Goal: Information Seeking & Learning: Learn about a topic

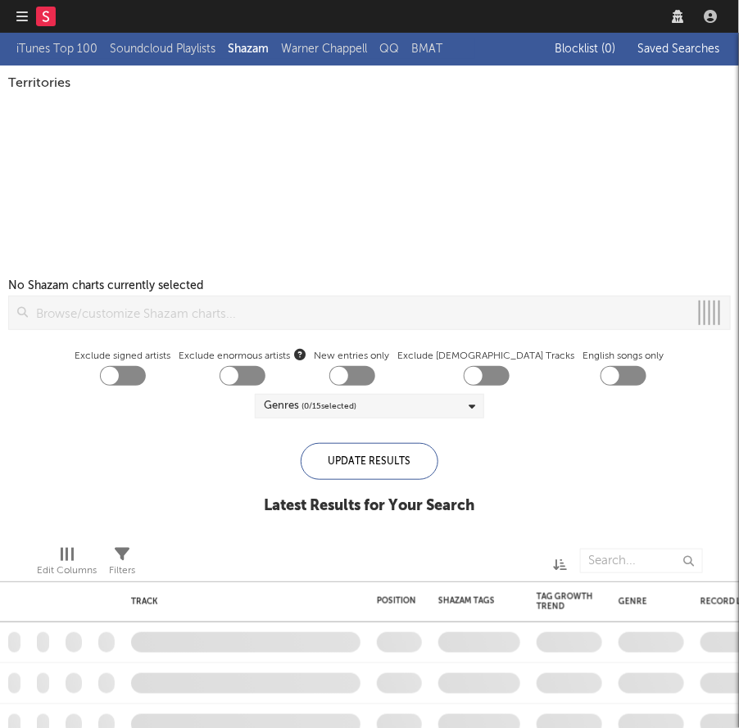
checkbox input "true"
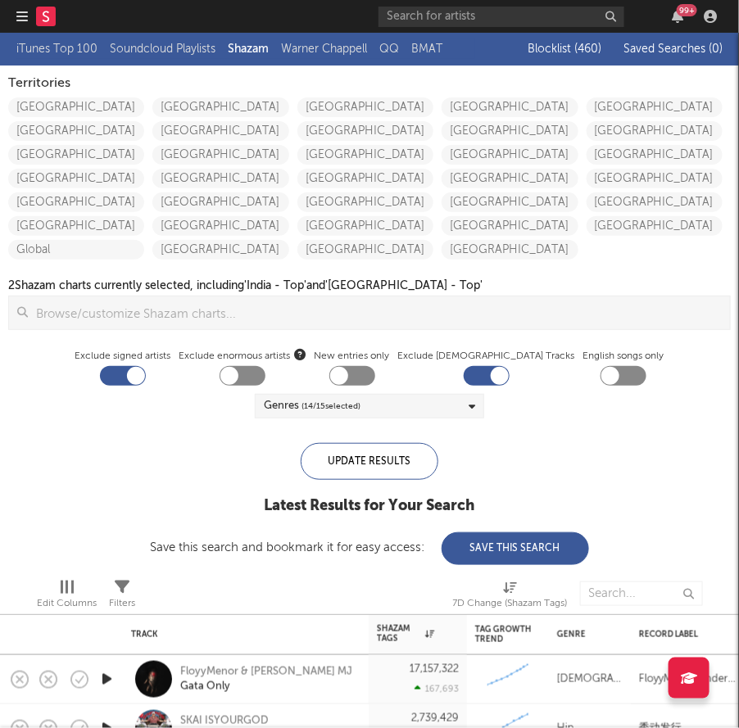
click at [14, 11] on nav "Dashboard Discovery Assistant Charts Leads 99 +" at bounding box center [369, 16] width 739 height 33
click at [20, 11] on icon "button" at bounding box center [21, 16] width 11 height 13
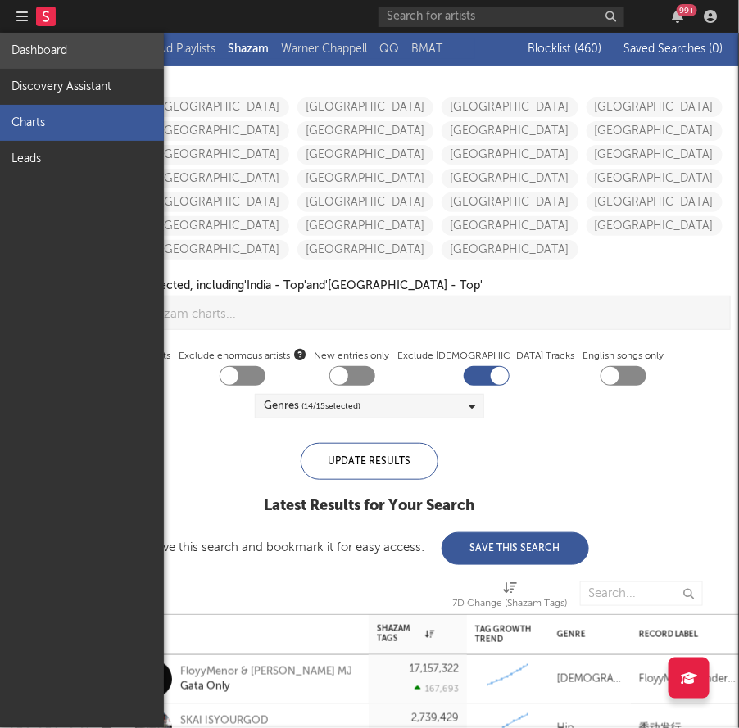
click at [45, 53] on link "Dashboard" at bounding box center [82, 51] width 164 height 36
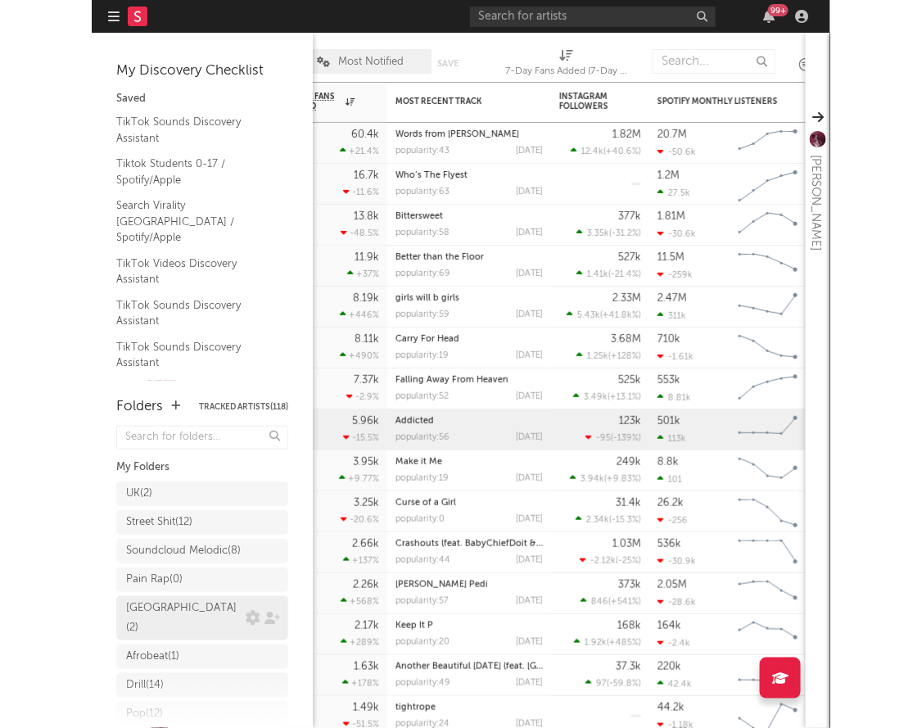
scroll to position [301, 0]
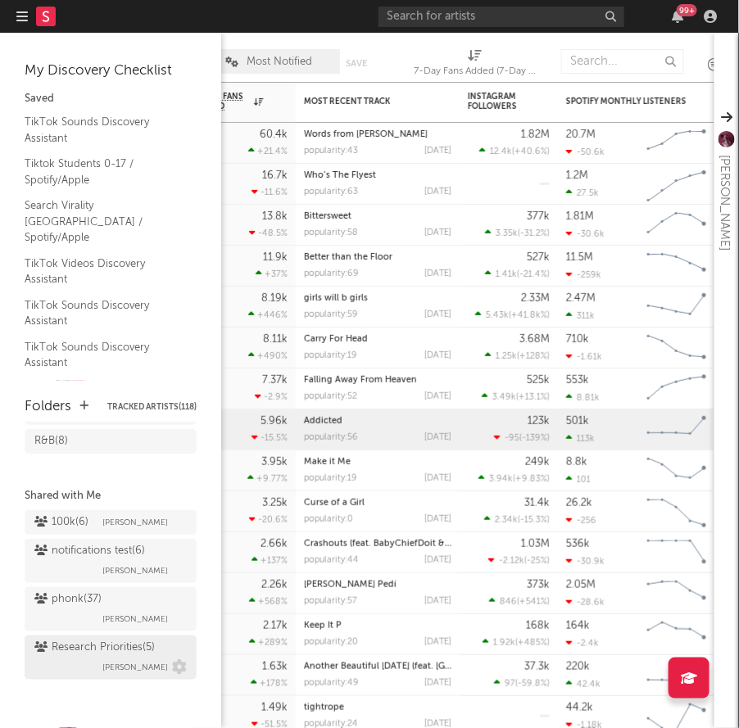
click at [90, 651] on div "Research Priorities ( 5 )" at bounding box center [94, 648] width 120 height 20
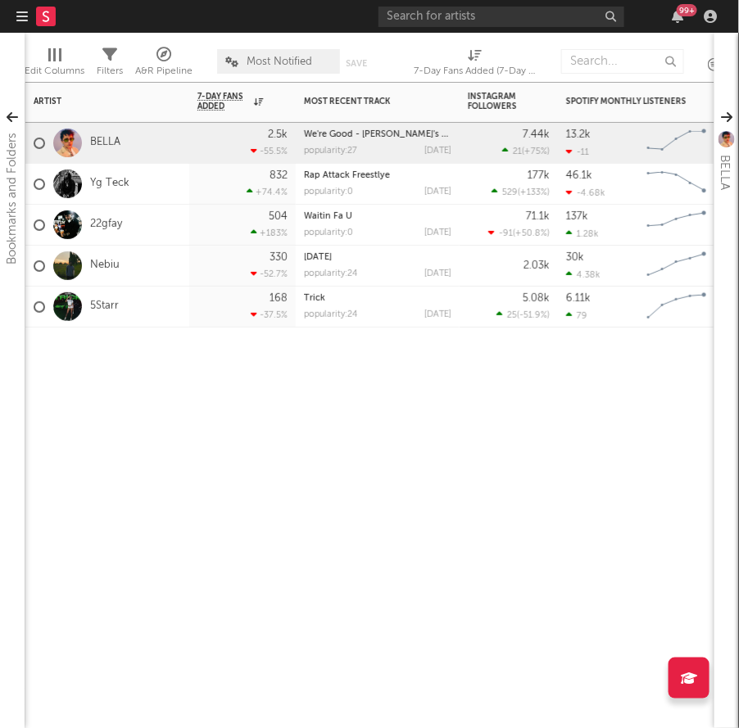
click at [412, 573] on div "Artist Notifications 7-Day Fans Added WoW % Change Most Recent Track Popularity…" at bounding box center [370, 405] width 690 height 646
click at [102, 219] on link "22gfay" at bounding box center [106, 225] width 32 height 14
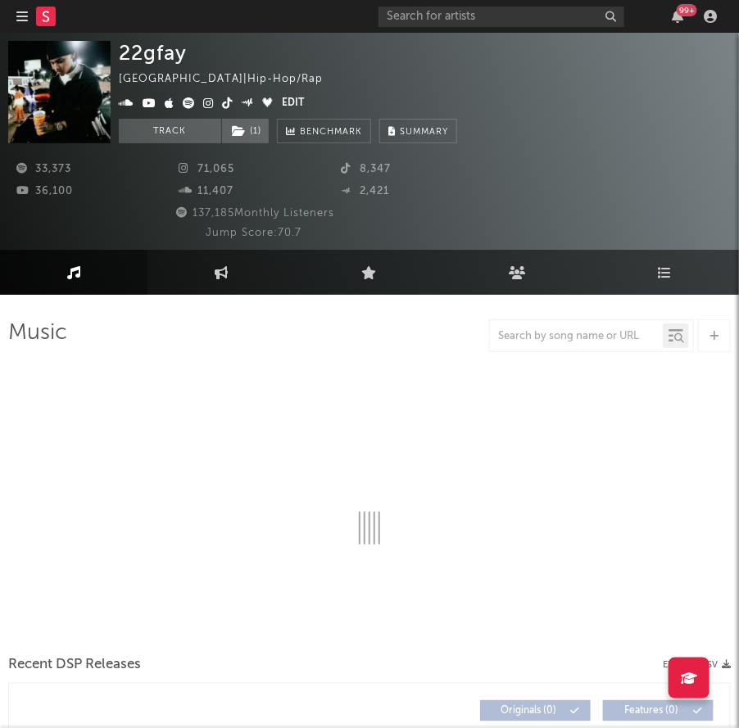
select select "6m"
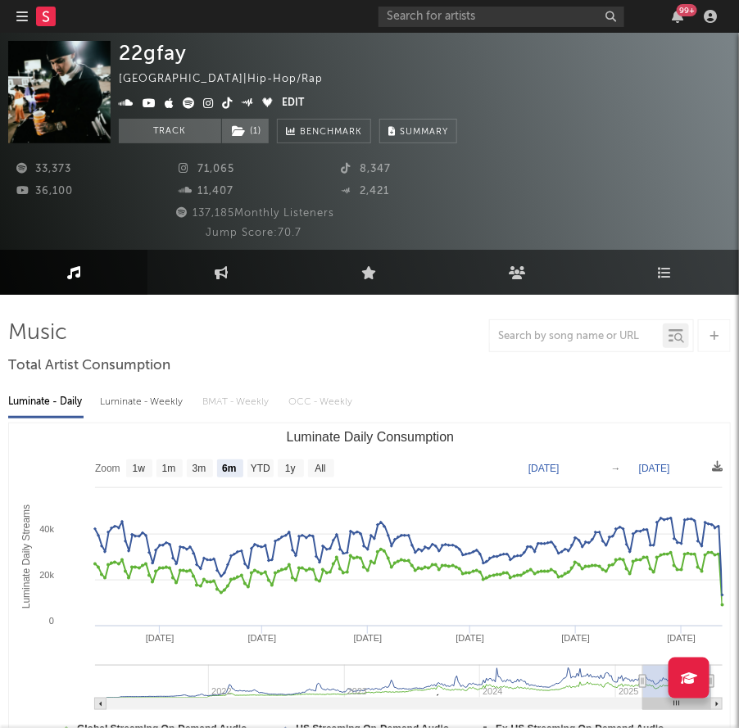
click at [22, 20] on icon "button" at bounding box center [21, 16] width 11 height 13
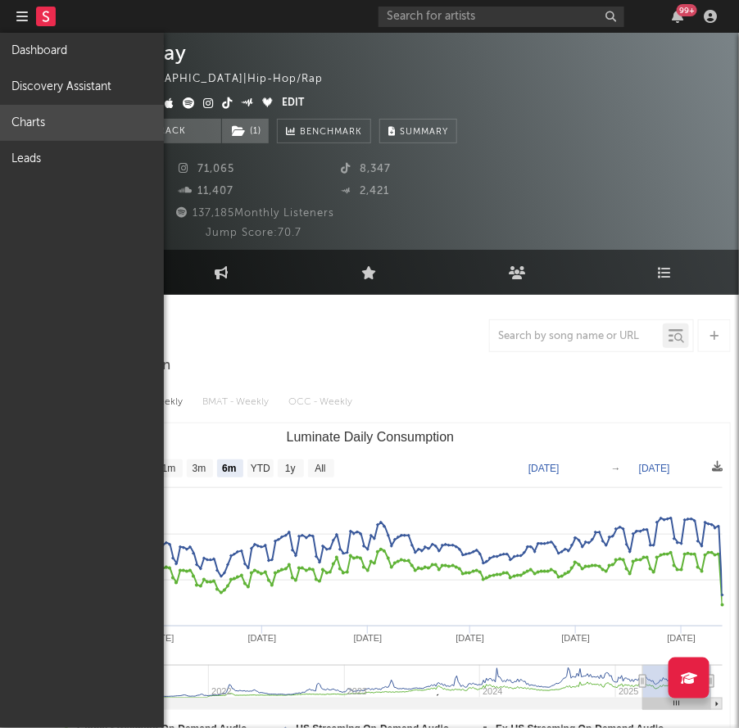
click at [52, 128] on link "Charts" at bounding box center [82, 123] width 164 height 36
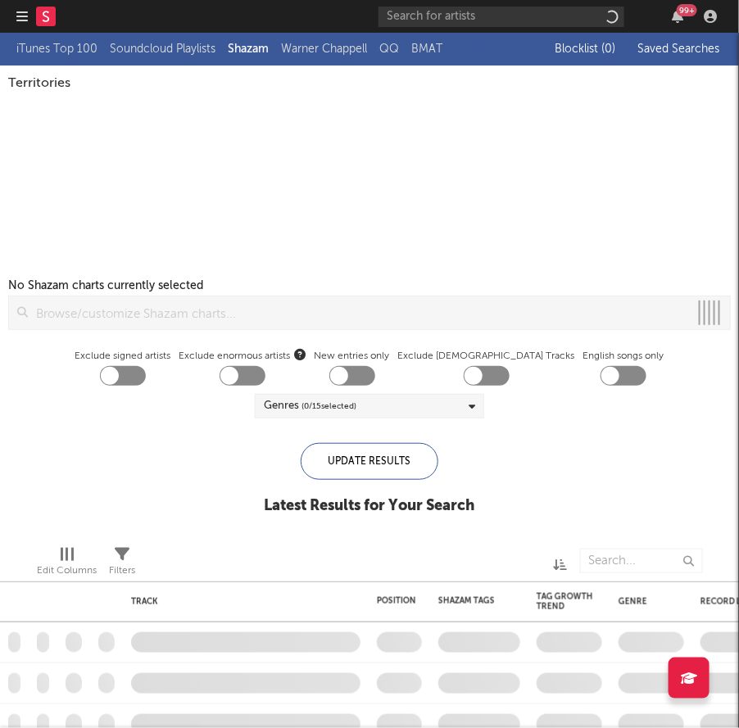
checkbox input "true"
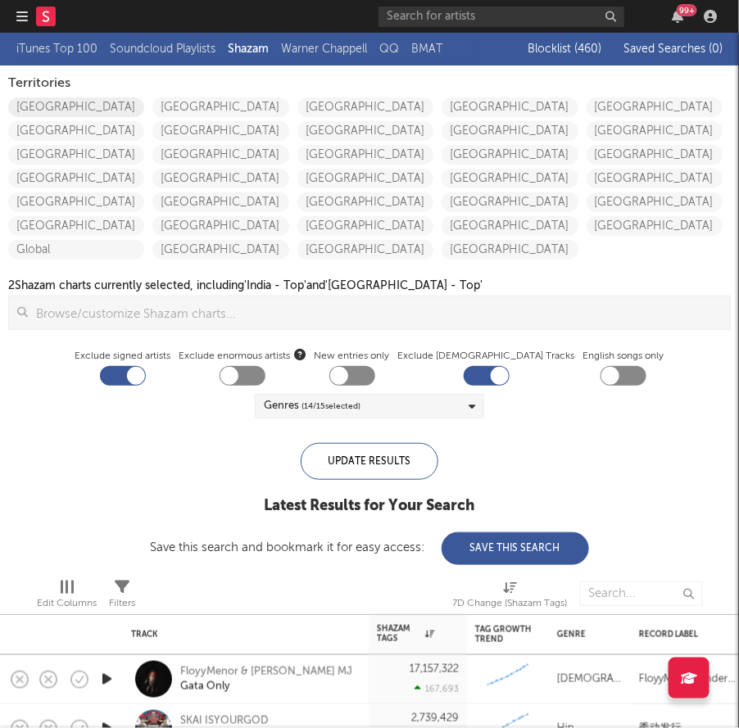
click at [44, 111] on link "United States" at bounding box center [76, 107] width 136 height 20
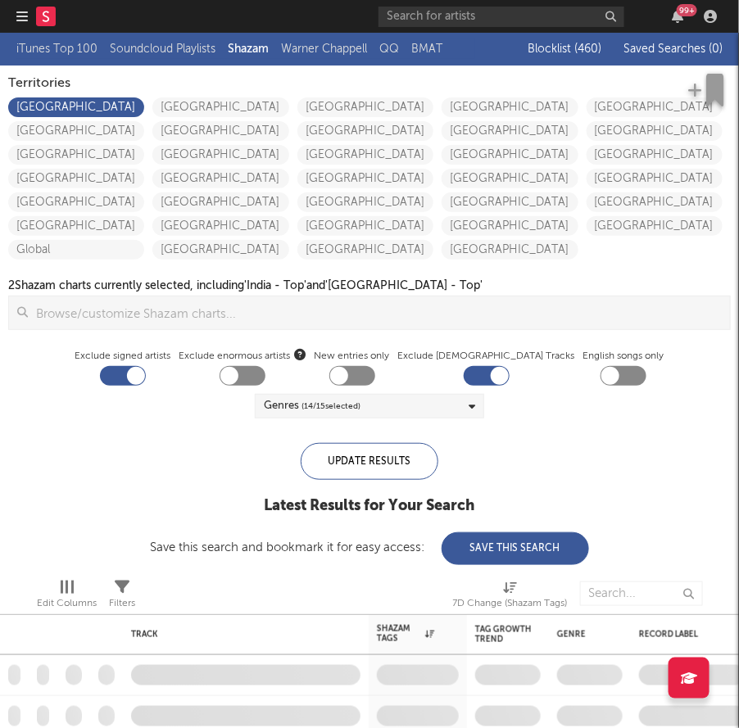
checkbox input "true"
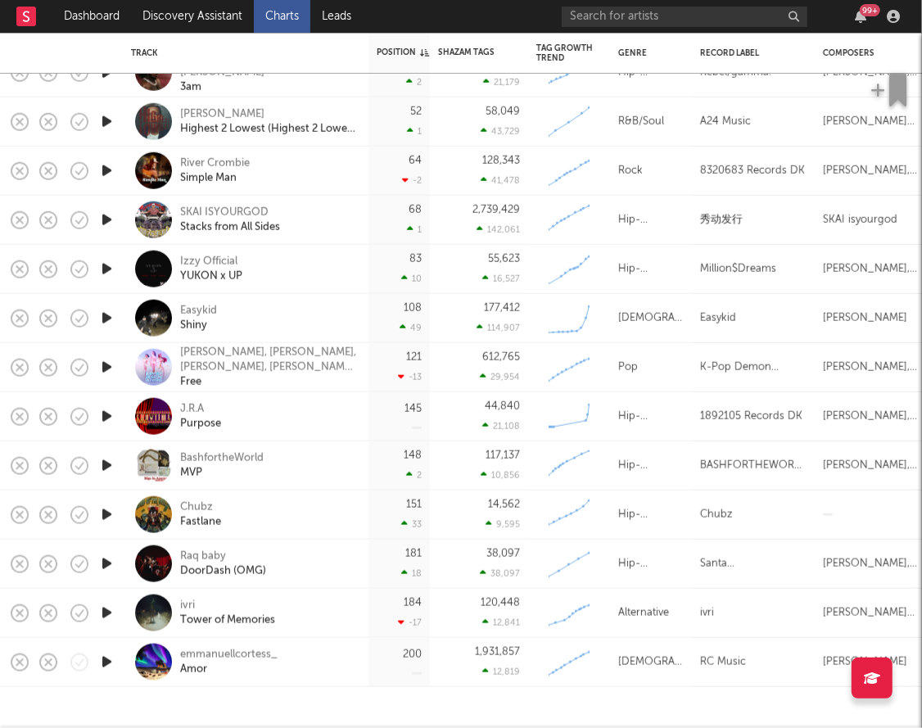
click at [104, 511] on icon "button" at bounding box center [106, 515] width 17 height 20
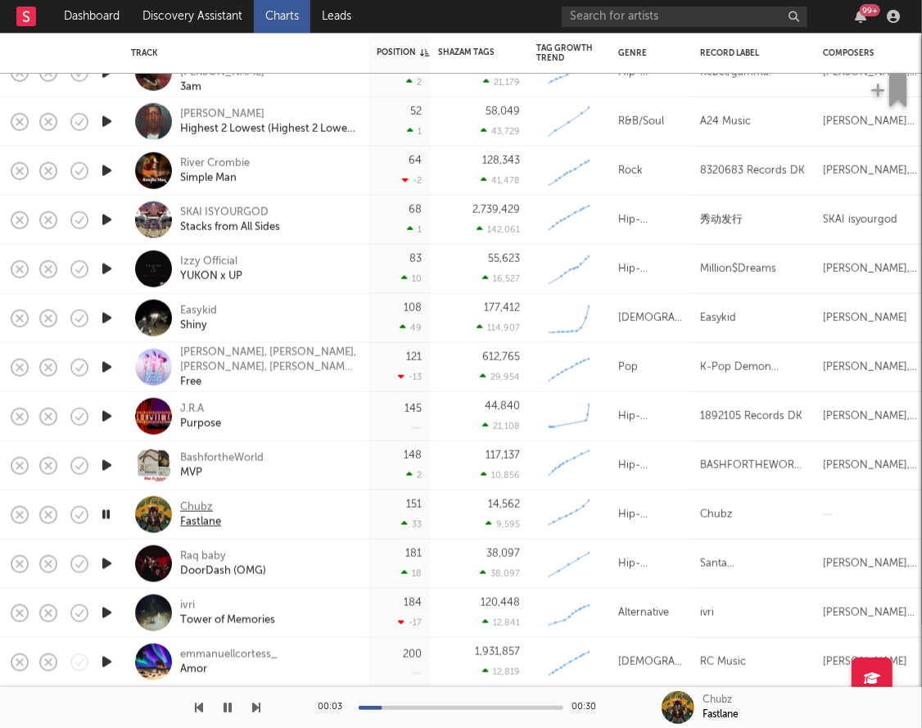
click at [205, 517] on div "Fastlane" at bounding box center [200, 521] width 41 height 15
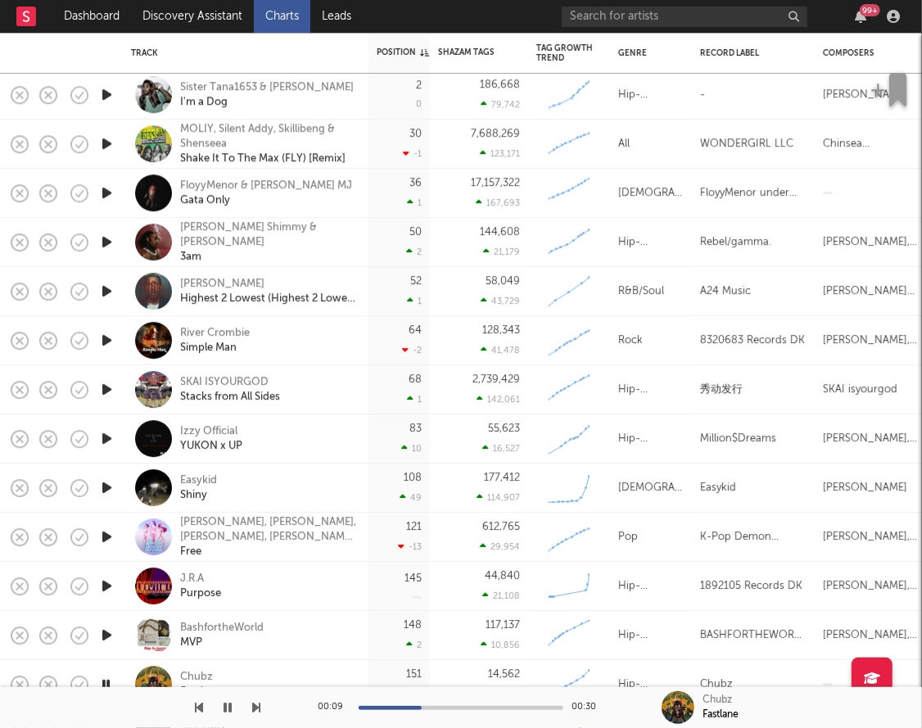
click at [231, 709] on icon "button" at bounding box center [228, 707] width 8 height 13
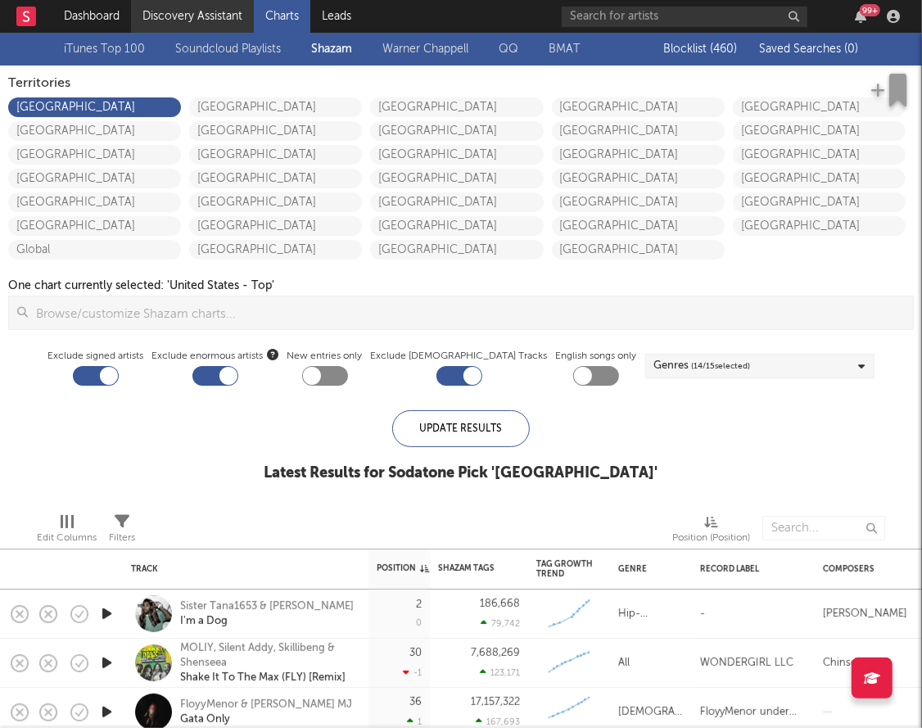
click at [176, 20] on link "Discovery Assistant" at bounding box center [192, 16] width 123 height 33
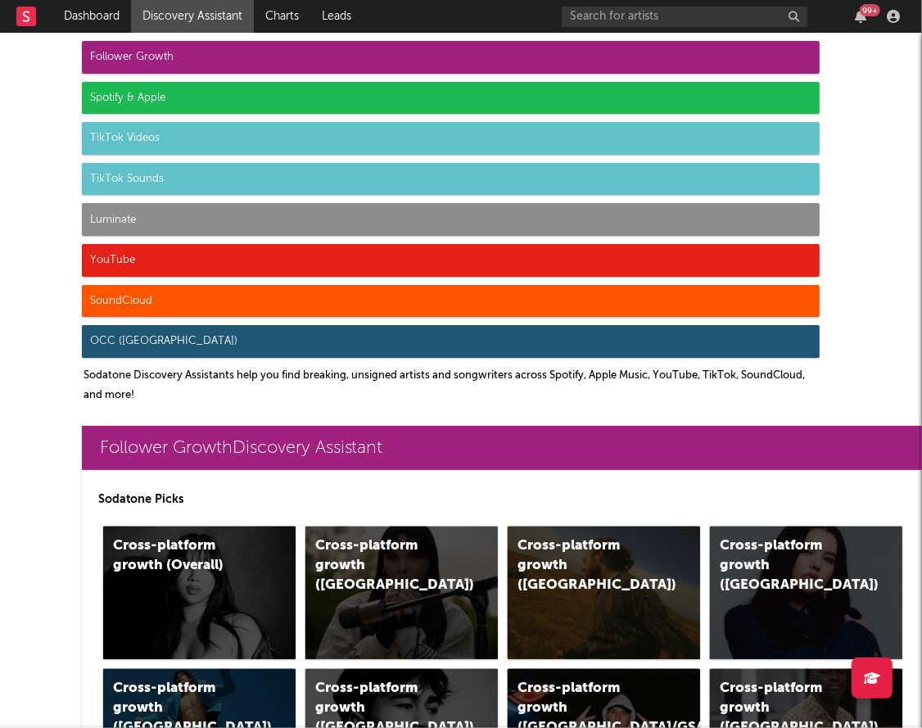
click at [207, 209] on div "Luminate" at bounding box center [451, 219] width 738 height 33
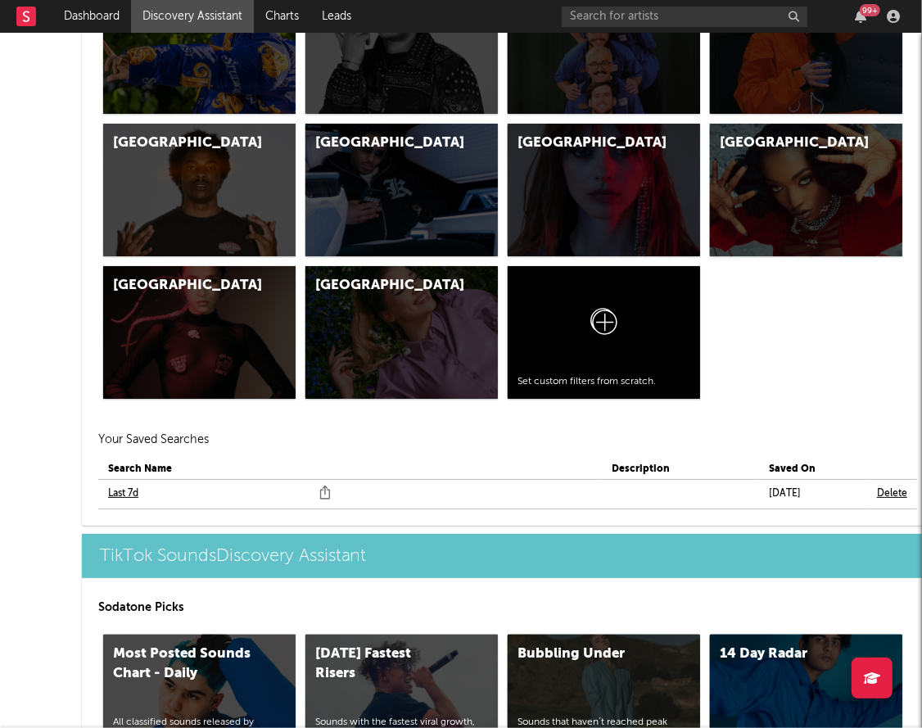
scroll to position [7833, 0]
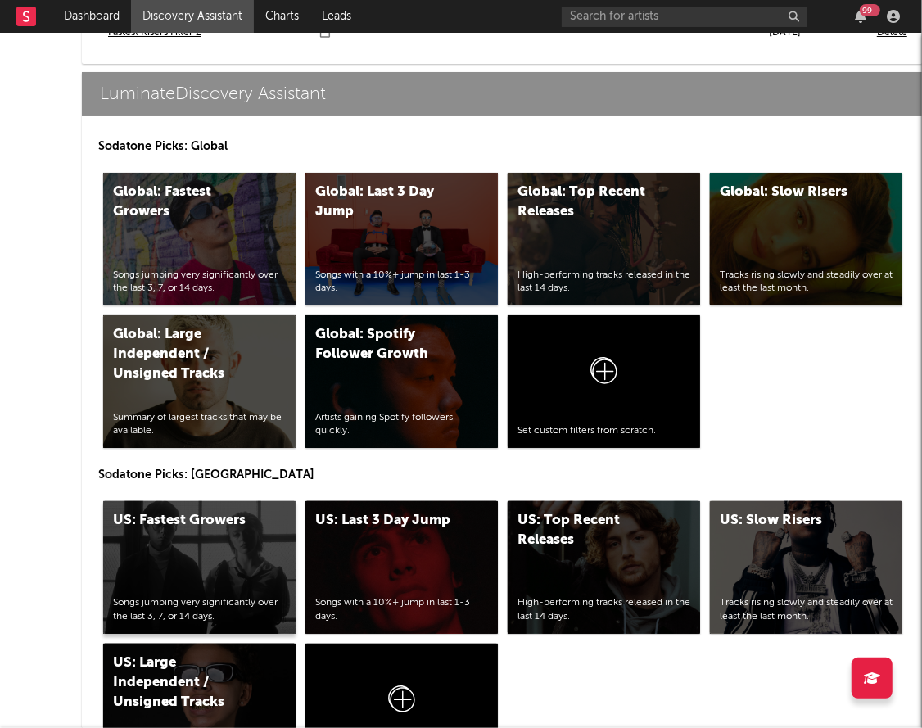
click at [220, 547] on div "US: Fastest Growers Songs jumping very significantly over the last 3, 7, or 14 …" at bounding box center [199, 567] width 192 height 133
click at [558, 525] on div "US: Top Recent Releases" at bounding box center [587, 530] width 138 height 39
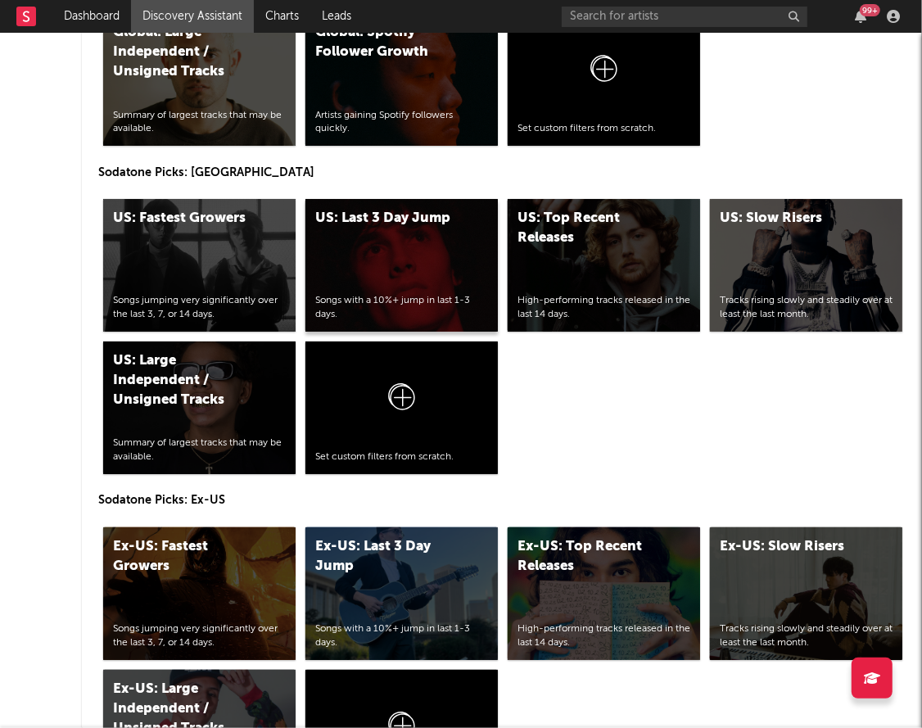
scroll to position [8154, 0]
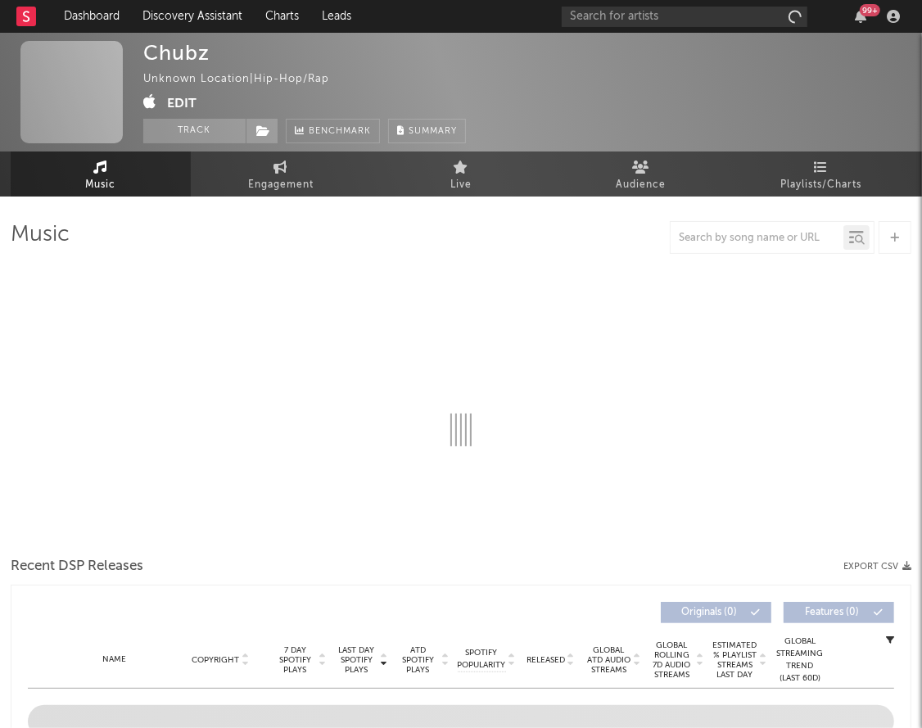
select select "1w"
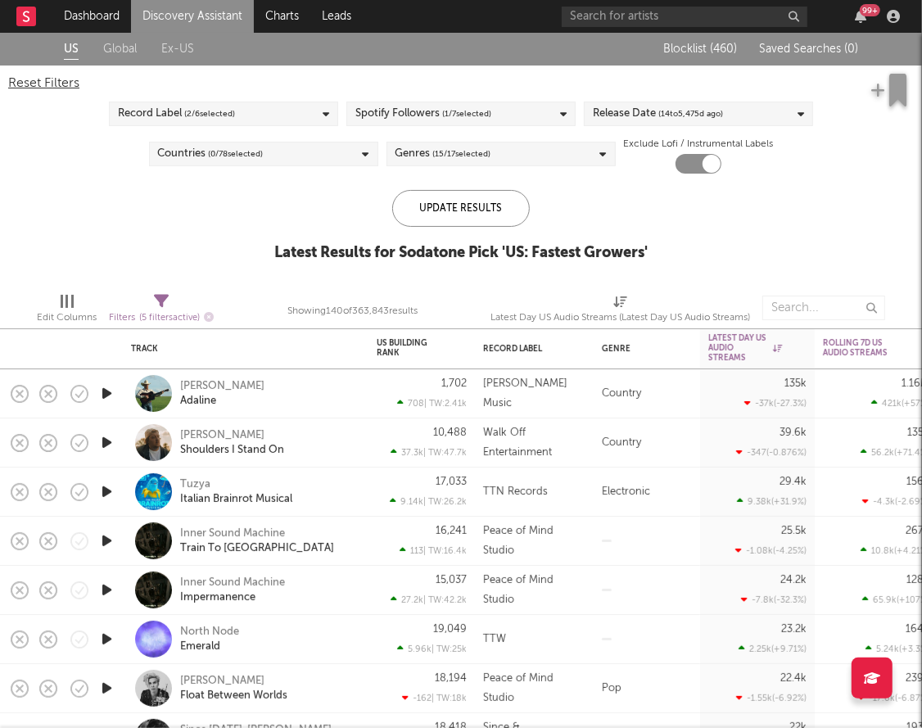
click at [619, 114] on div "Release Date ( 14 to [DATE])" at bounding box center [658, 114] width 130 height 20
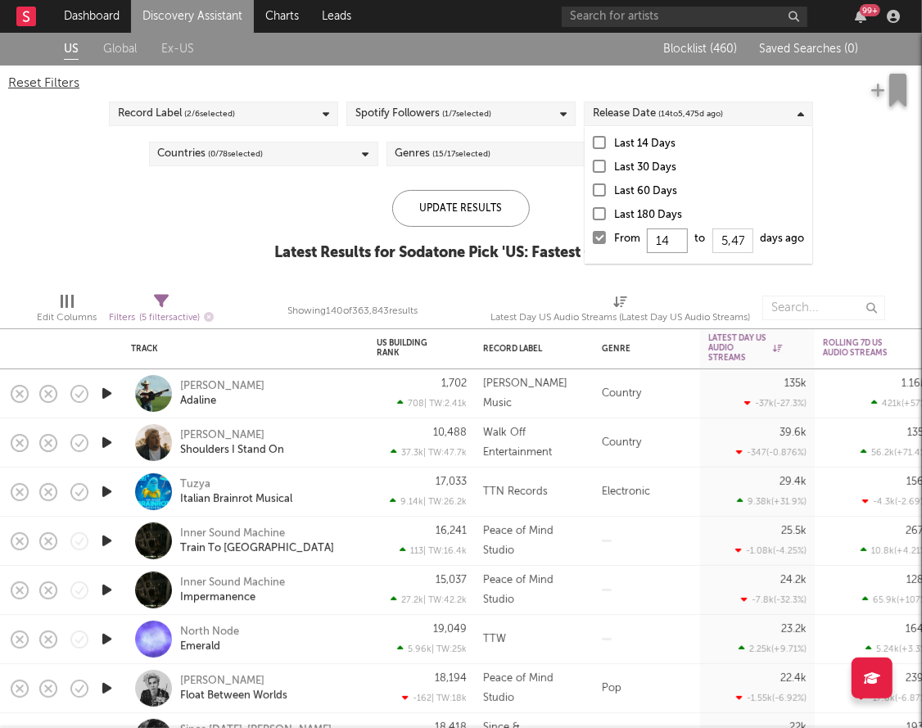
click at [670, 242] on input "14" at bounding box center [667, 241] width 41 height 25
type input "1"
type input "0"
click at [452, 216] on div "Update Results" at bounding box center [461, 208] width 138 height 37
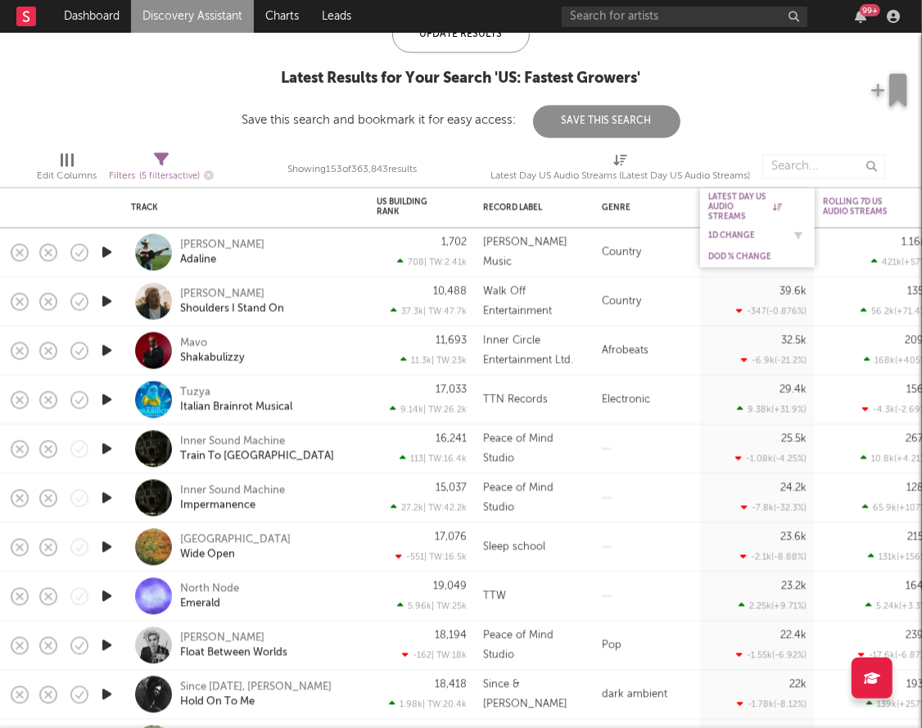
click at [742, 231] on div "1D Change" at bounding box center [746, 236] width 74 height 10
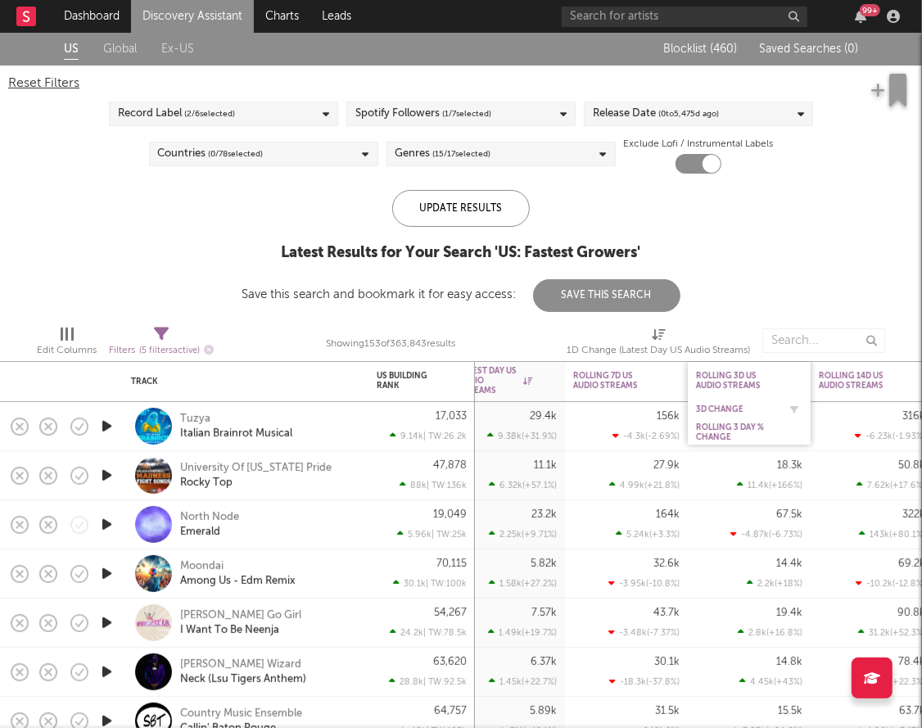
click at [719, 411] on div "3D Change" at bounding box center [737, 410] width 82 height 10
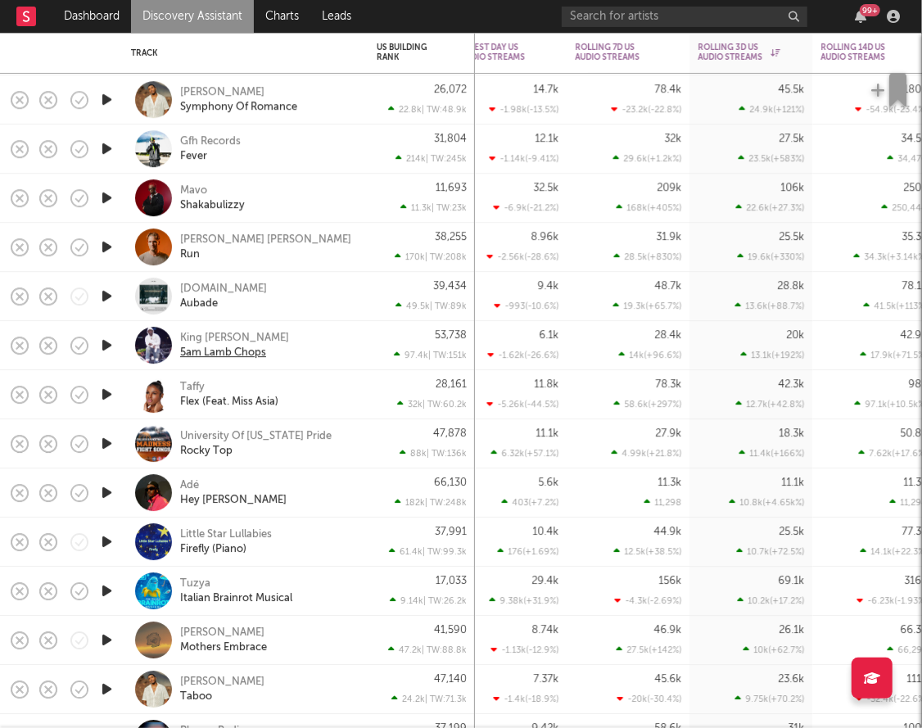
click at [226, 351] on div "5am Lamb Chops" at bounding box center [223, 353] width 86 height 15
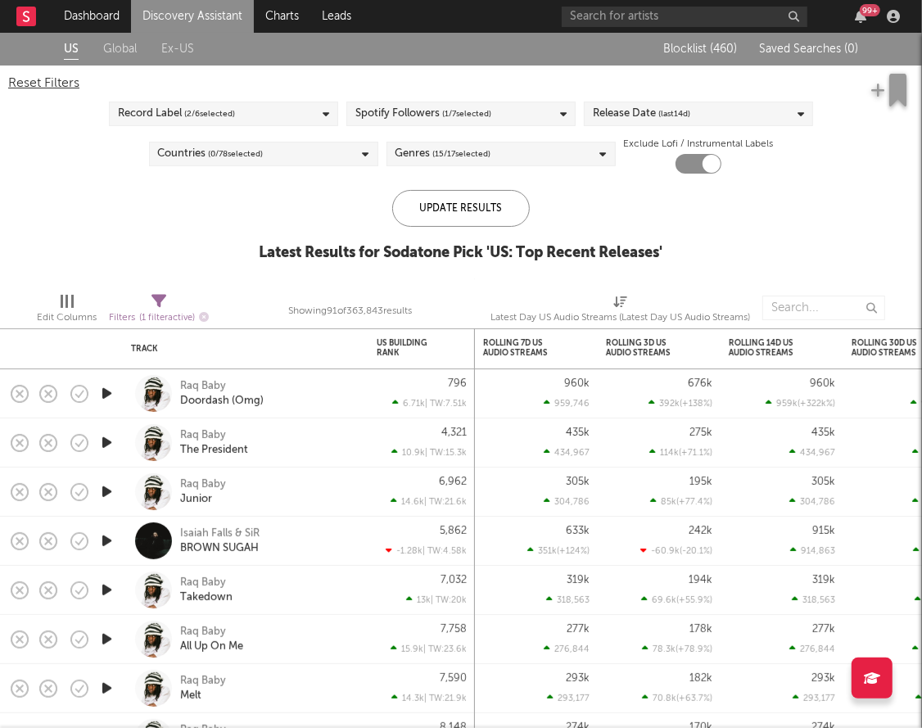
click at [686, 111] on span "(last 14 d)" at bounding box center [675, 114] width 32 height 20
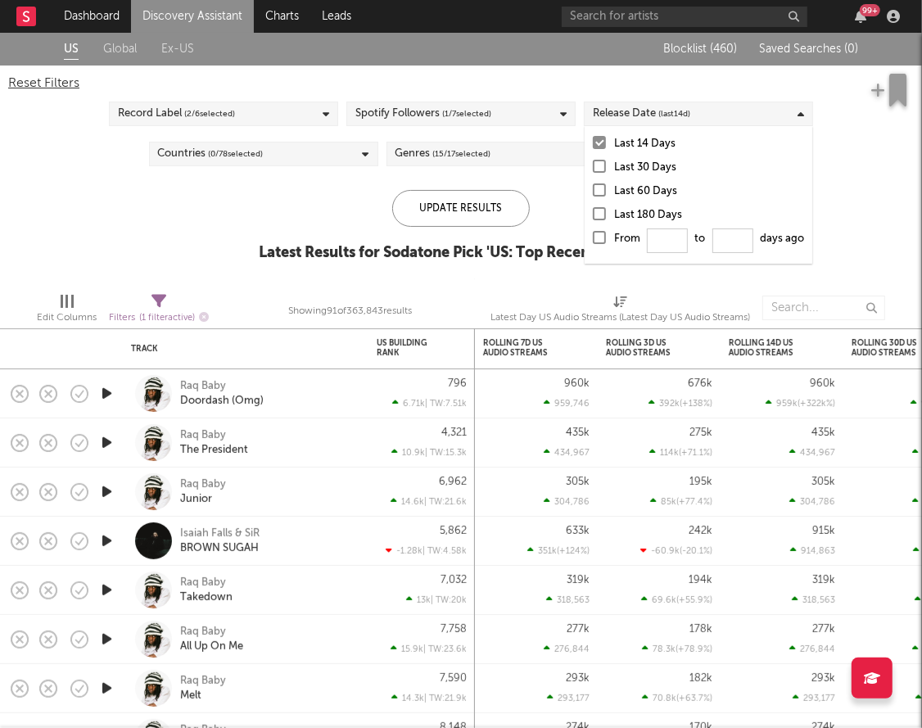
click at [605, 238] on div at bounding box center [599, 237] width 13 height 13
click at [593, 238] on input "From to days ago" at bounding box center [593, 242] width 0 height 26
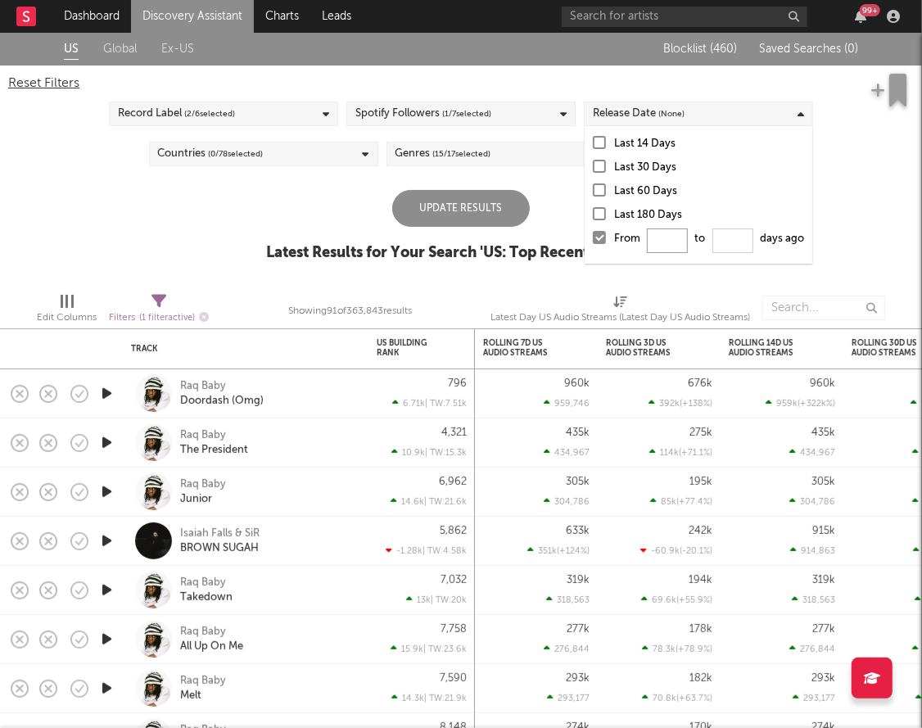
click at [668, 234] on input "From to days ago" at bounding box center [667, 241] width 41 height 25
type input "0"
click at [458, 212] on div "Update Results" at bounding box center [461, 208] width 138 height 37
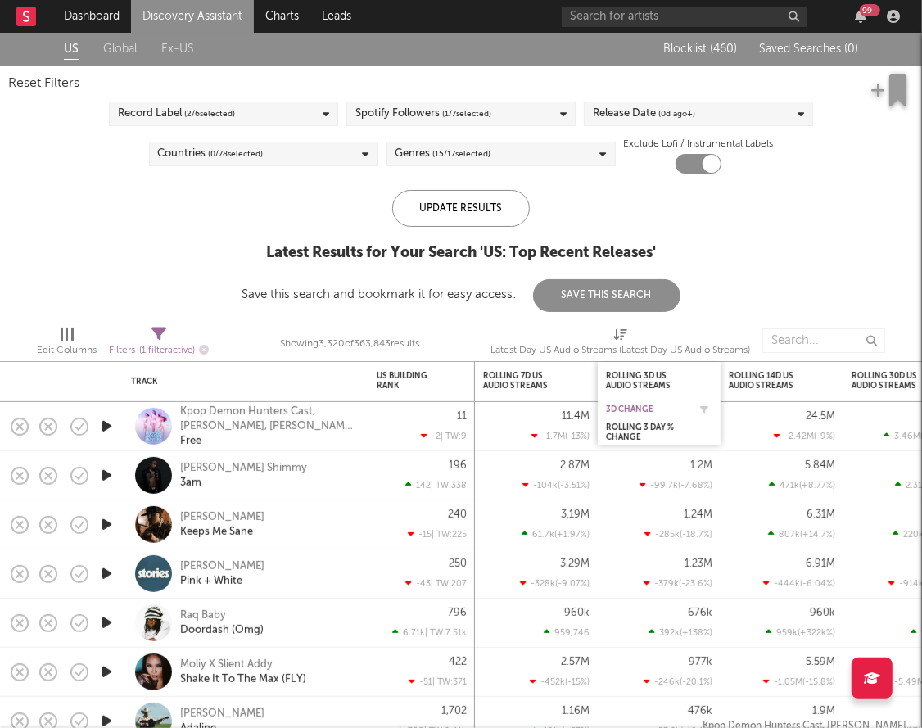
click at [628, 410] on div "3D Change" at bounding box center [647, 410] width 82 height 10
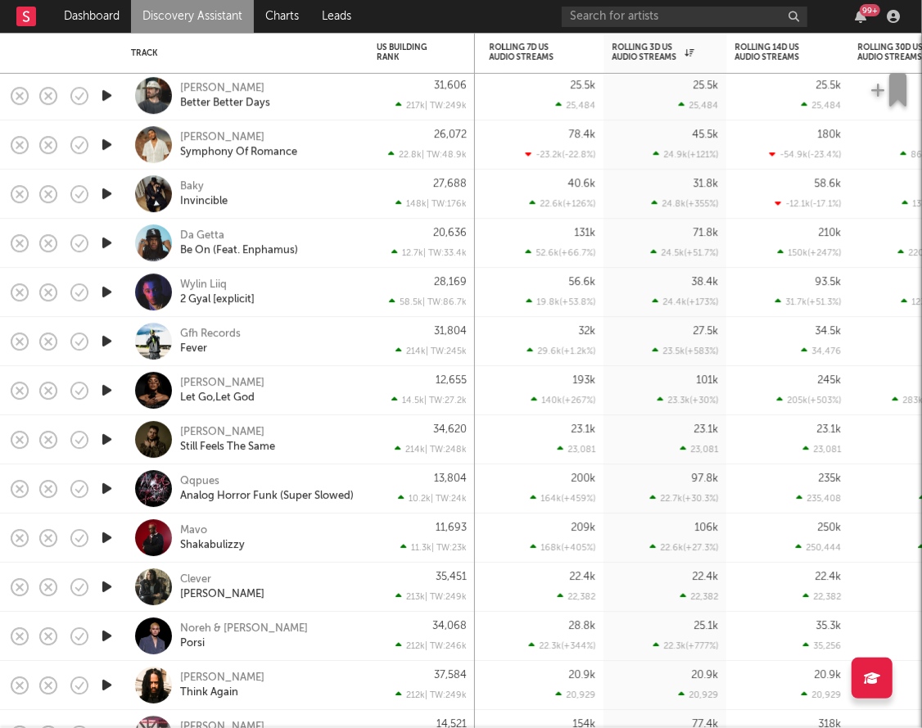
click at [102, 196] on icon "button" at bounding box center [106, 193] width 17 height 20
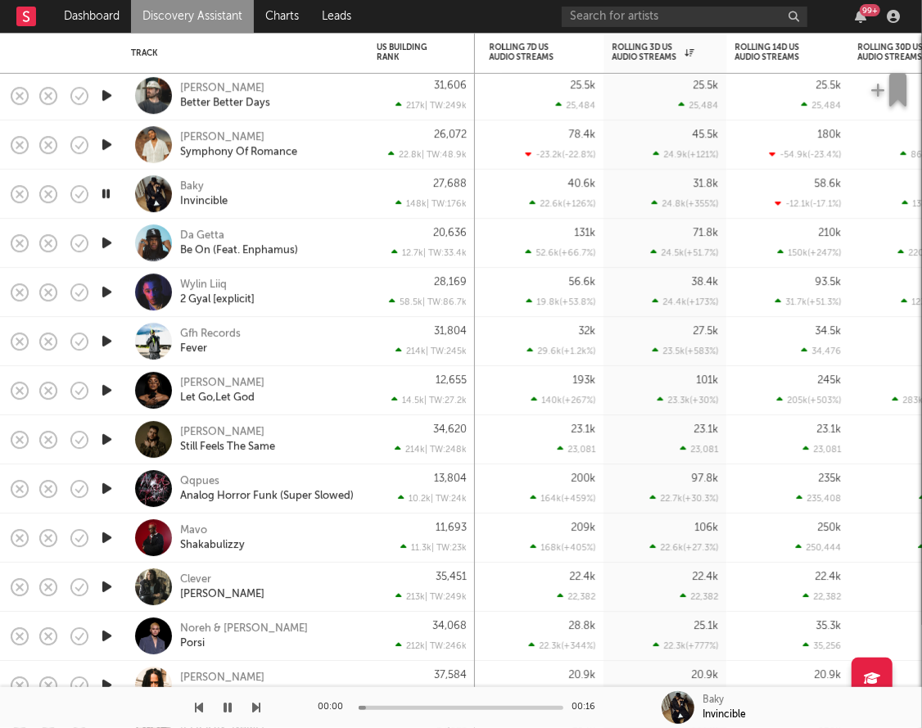
click at [102, 196] on icon "button" at bounding box center [106, 193] width 16 height 20
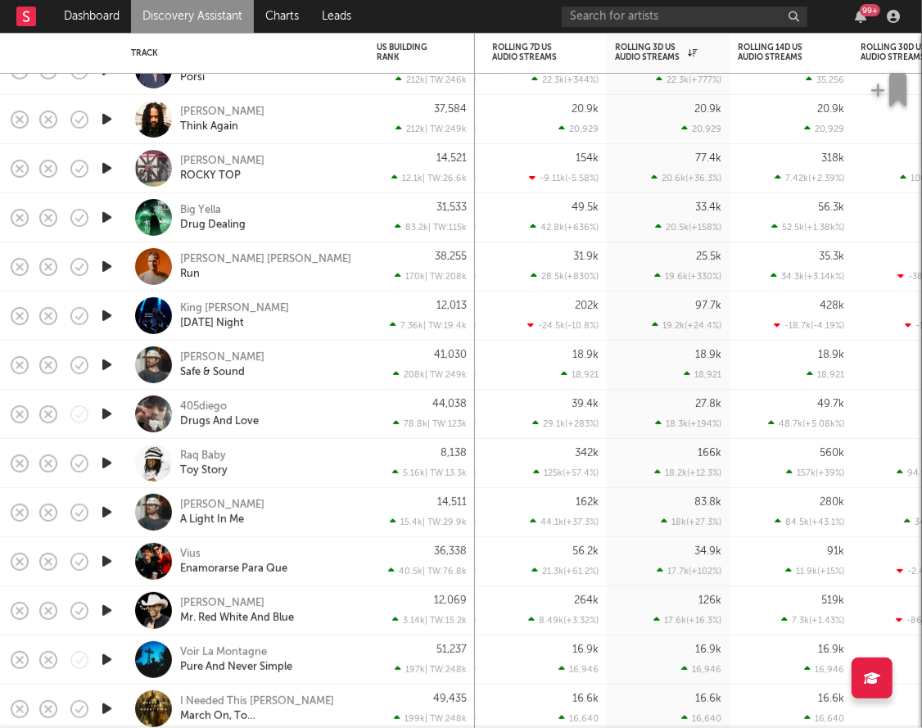
click at [106, 414] on icon "button" at bounding box center [106, 414] width 17 height 20
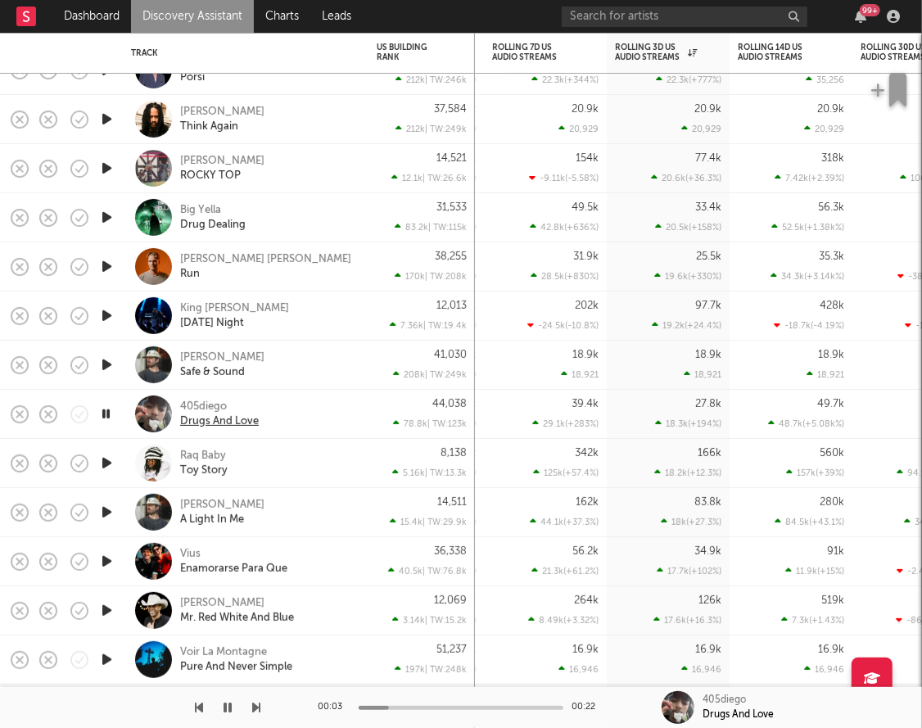
click at [215, 423] on div "Drugs And Love" at bounding box center [219, 421] width 79 height 15
click at [226, 704] on icon "button" at bounding box center [228, 707] width 8 height 13
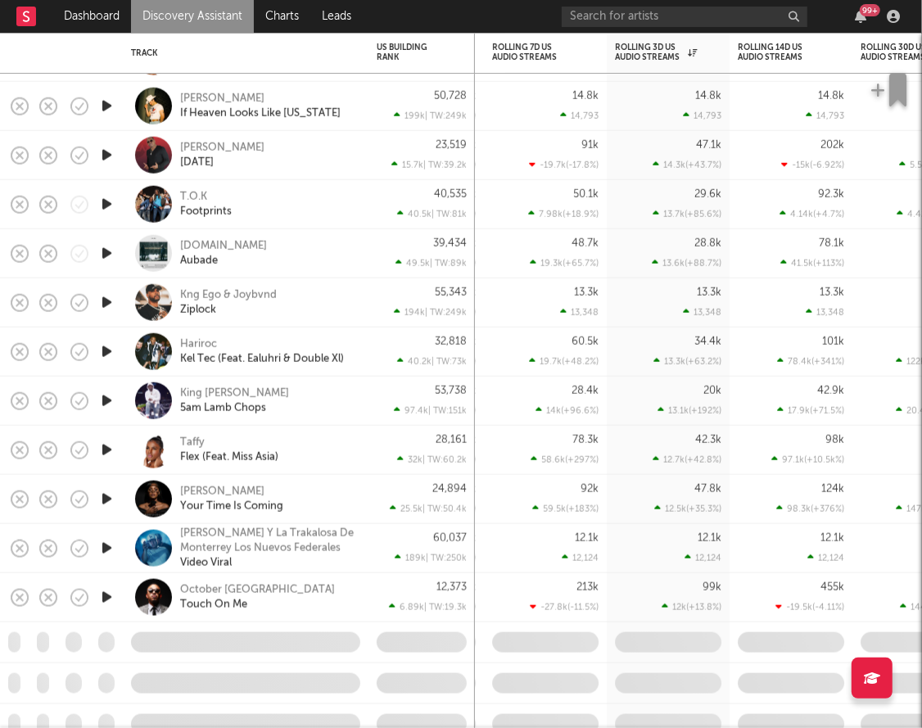
click at [106, 203] on icon "button" at bounding box center [106, 204] width 17 height 20
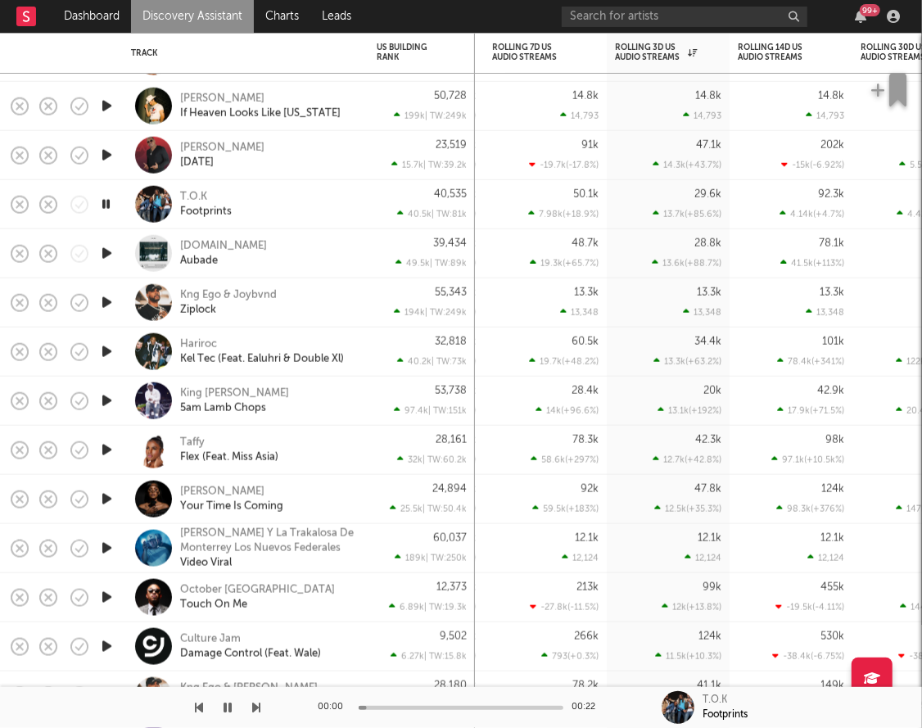
click at [106, 203] on icon "button" at bounding box center [106, 204] width 16 height 20
